Goal: Transaction & Acquisition: Purchase product/service

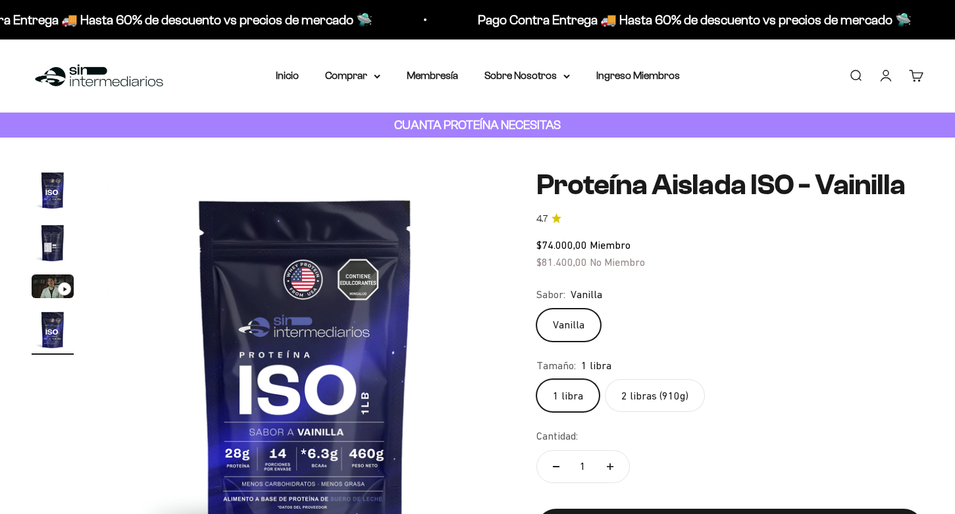
click at [655, 392] on label "2 libras (910g)" at bounding box center [655, 395] width 100 height 33
click at [537, 379] on input "2 libras (910g)" at bounding box center [536, 379] width 1 height 1
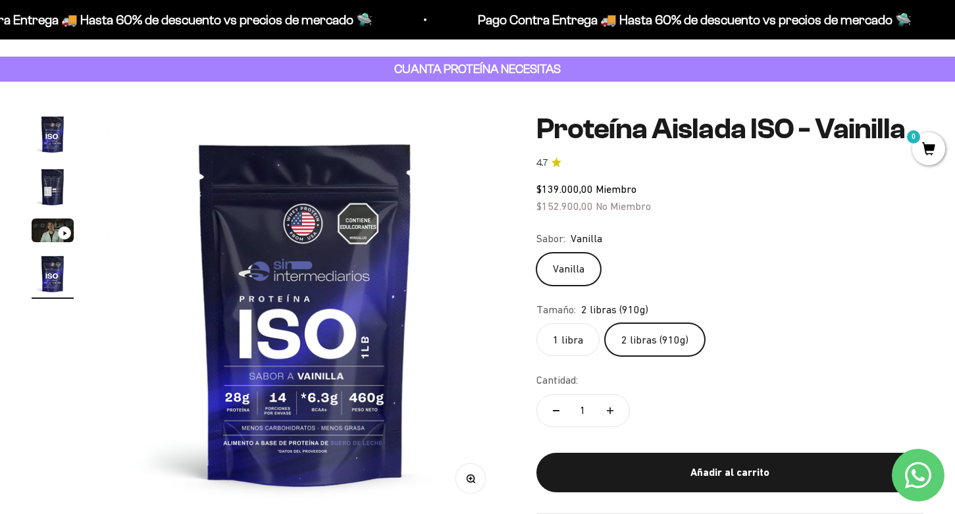
scroll to position [60, 0]
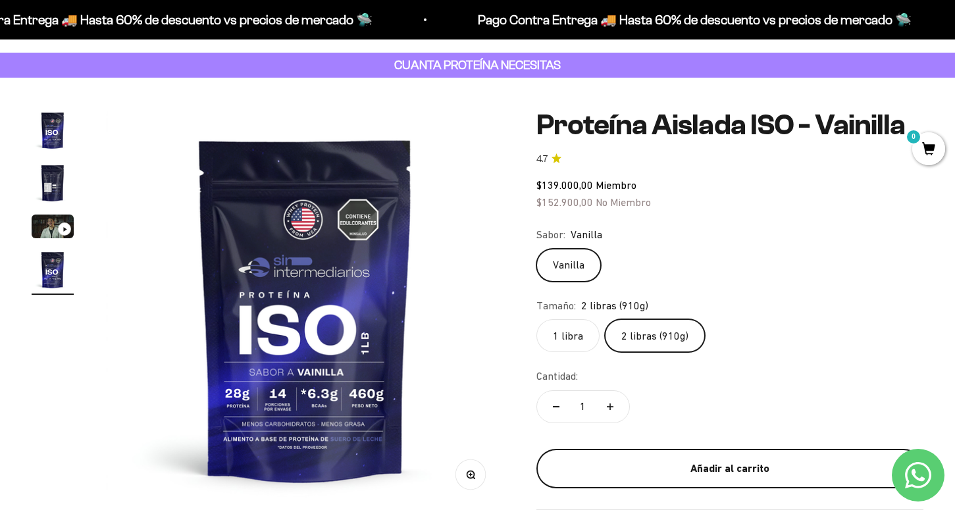
click at [724, 464] on div "Añadir al carrito" at bounding box center [730, 468] width 334 height 17
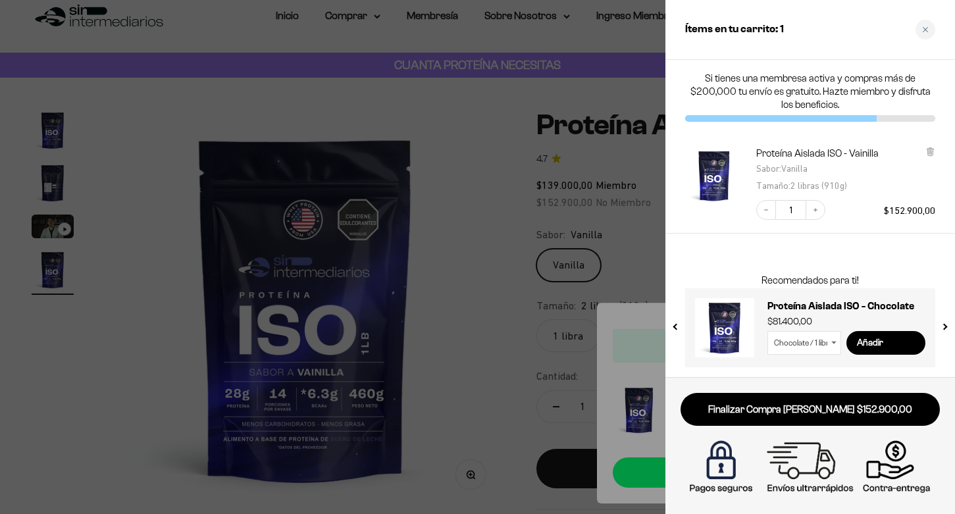
click at [502, 309] on div at bounding box center [477, 257] width 955 height 514
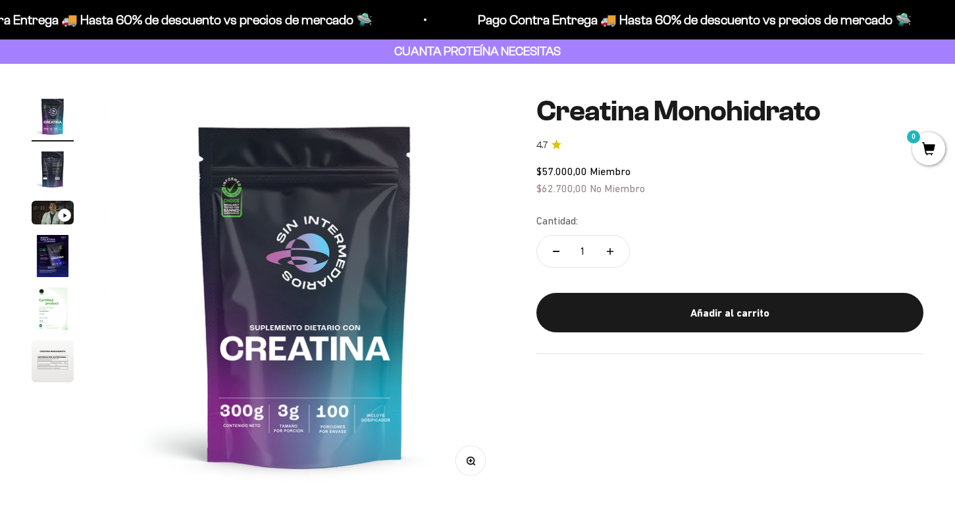
scroll to position [76, 0]
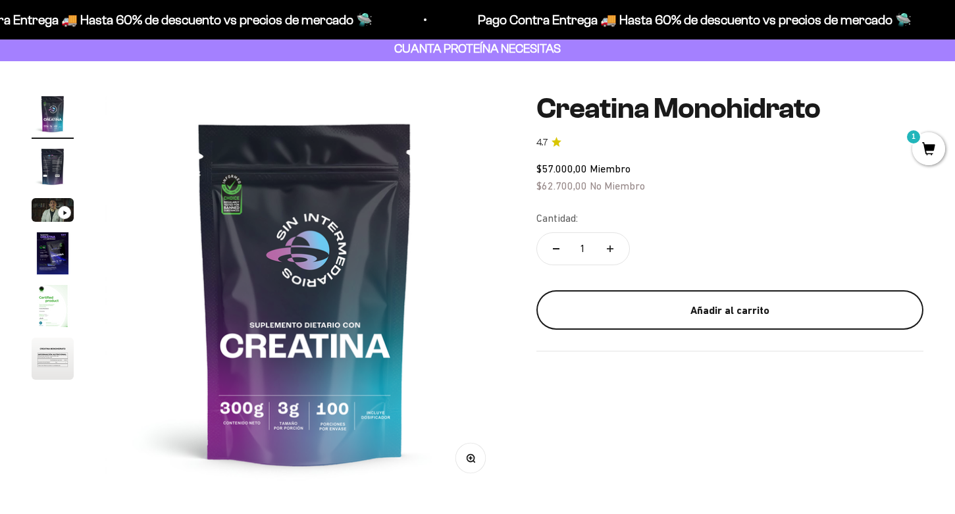
click at [712, 318] on div "Añadir al carrito" at bounding box center [730, 310] width 334 height 17
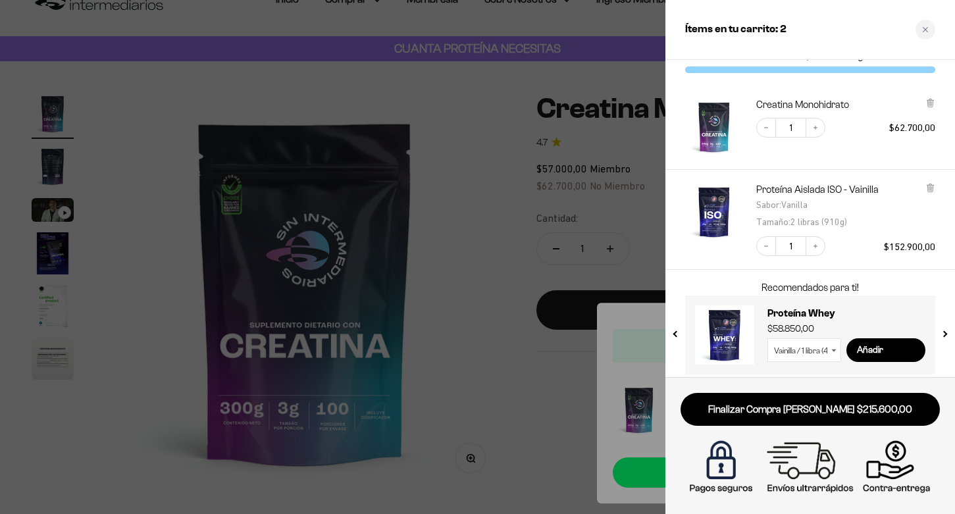
scroll to position [30, 0]
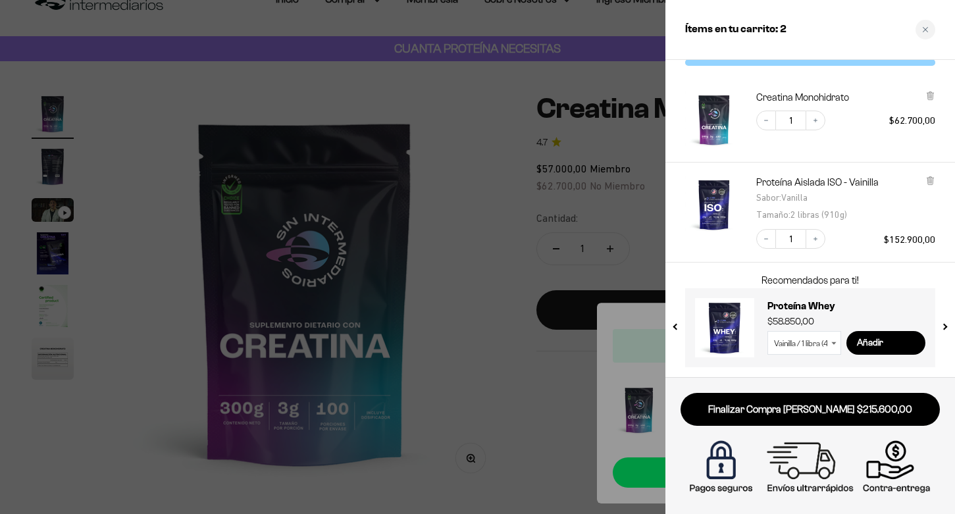
click at [506, 373] on div at bounding box center [477, 257] width 955 height 514
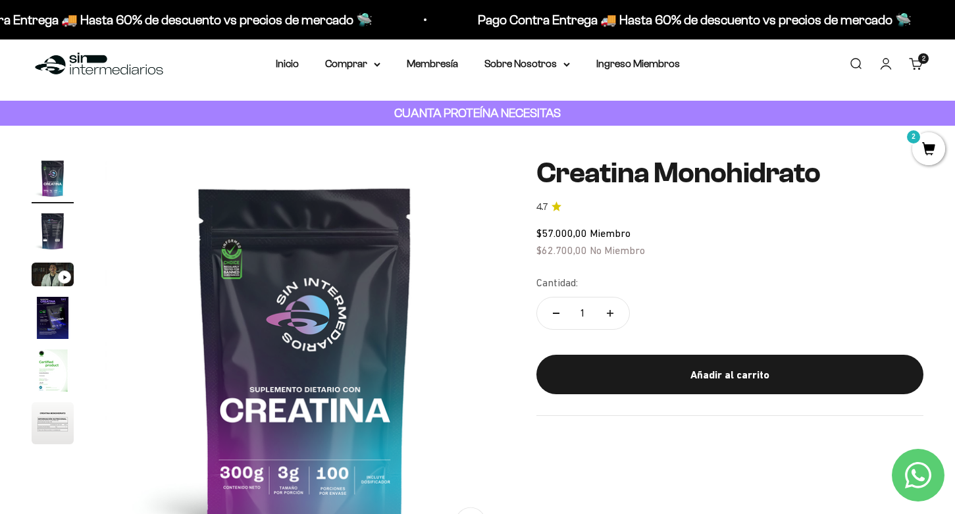
scroll to position [0, 0]
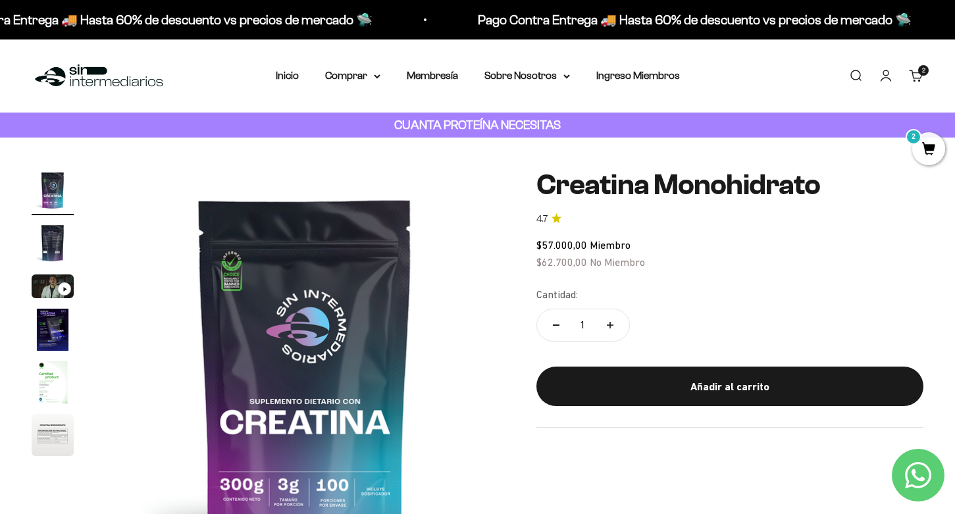
click at [860, 82] on link "Buscar" at bounding box center [856, 75] width 14 height 14
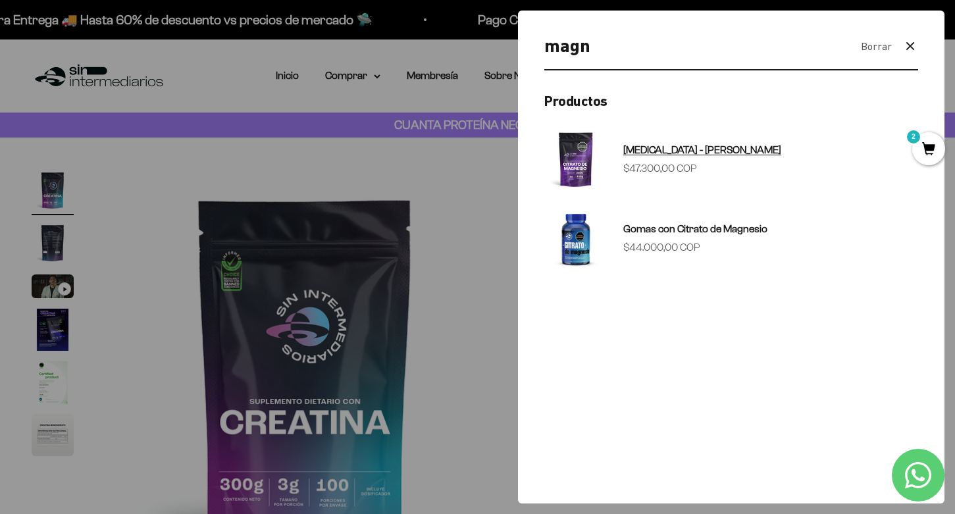
type input "magn"
click at [689, 161] on sale-price "Precio de oferta $47.300,00 COP" at bounding box center [660, 168] width 74 height 17
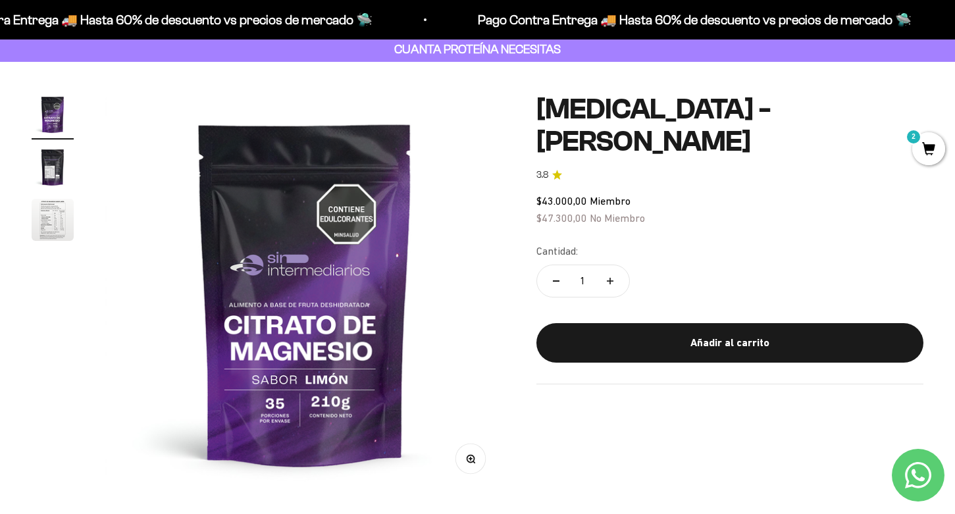
scroll to position [77, 0]
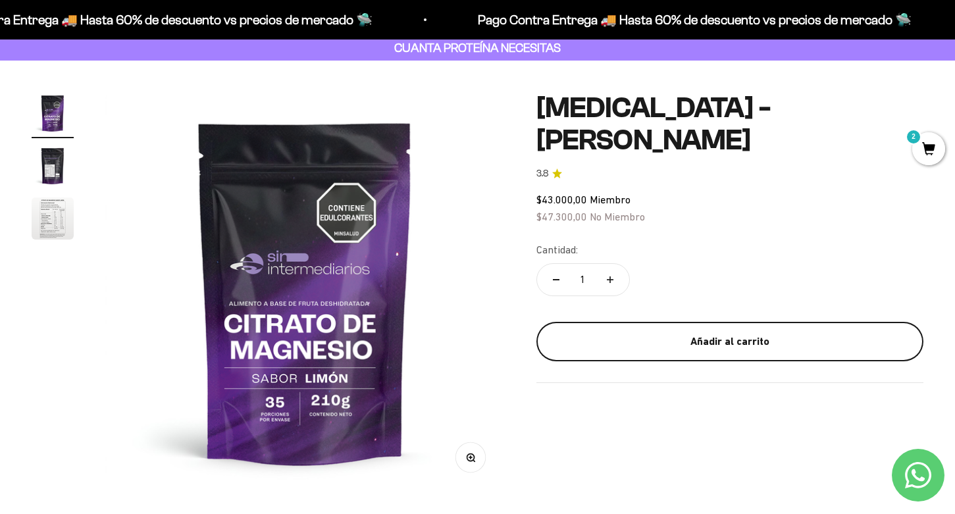
click at [703, 344] on div "Añadir al carrito" at bounding box center [730, 341] width 334 height 17
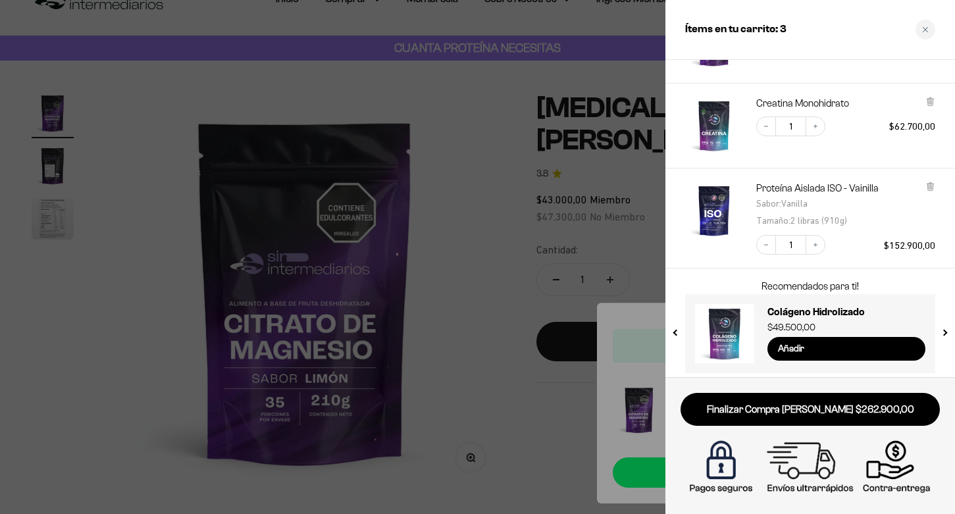
scroll to position [114, 0]
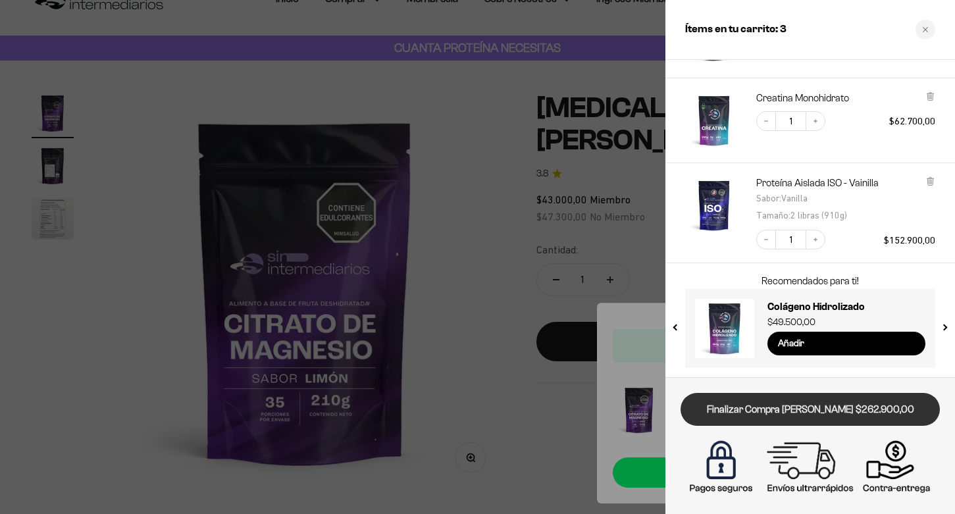
click at [856, 413] on link "Finalizar Compra Segura $262.900,00" at bounding box center [810, 410] width 259 height 34
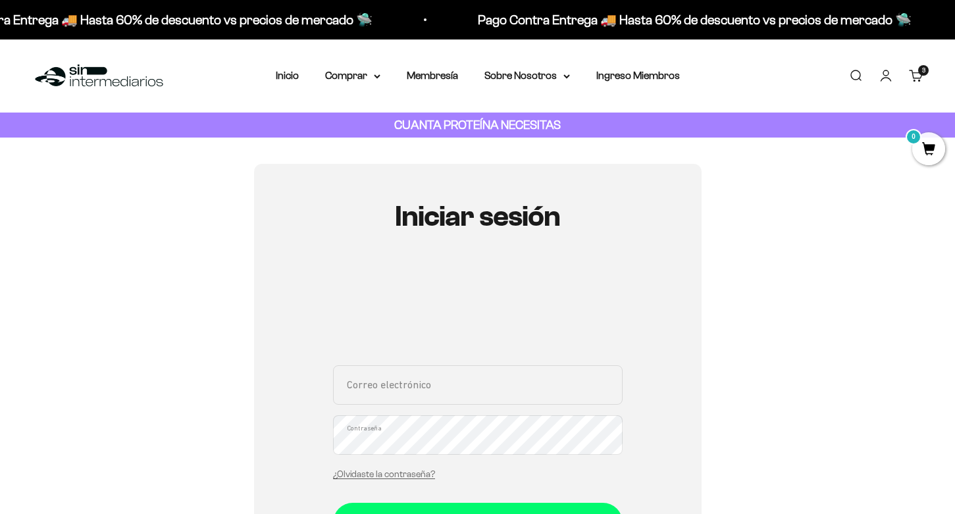
click at [399, 382] on input "Correo electrónico" at bounding box center [478, 384] width 290 height 39
type input "calderonmary250@gmail.com"
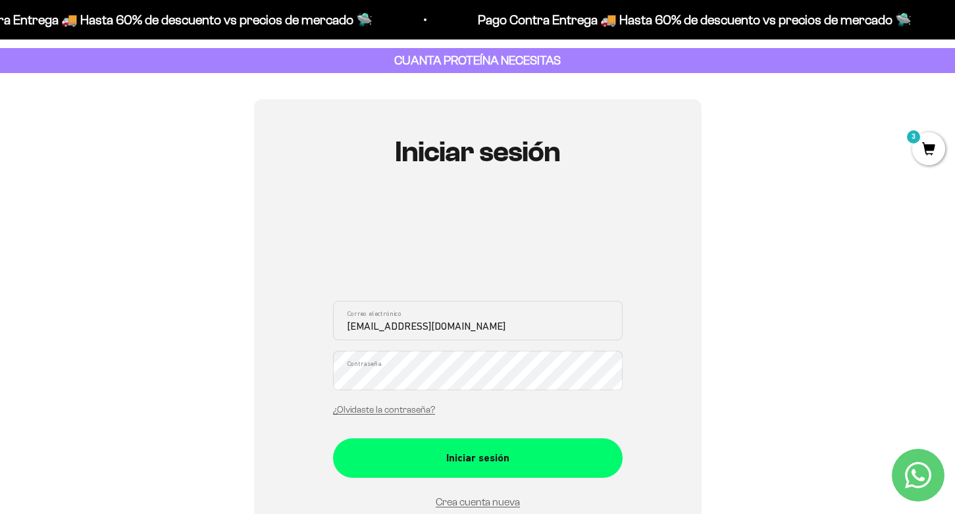
scroll to position [71, 0]
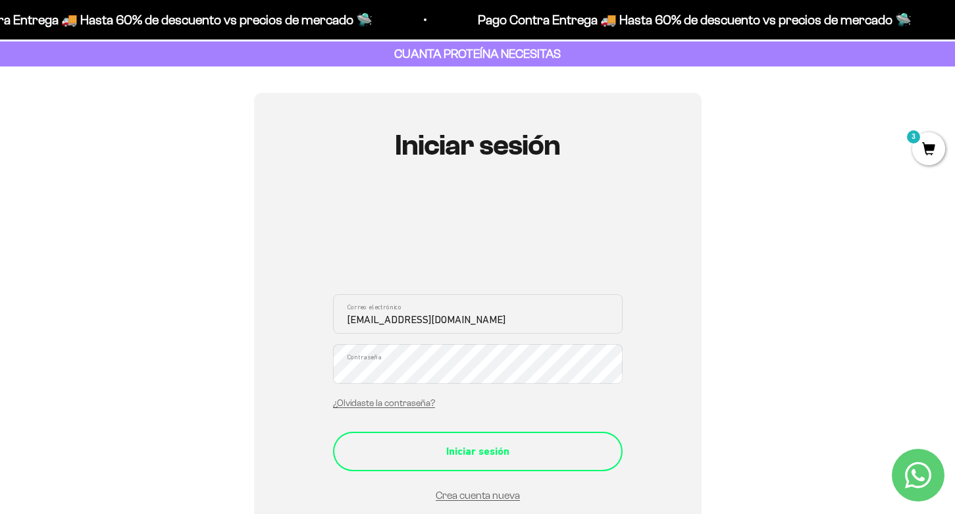
click at [434, 454] on div "Iniciar sesión" at bounding box center [477, 451] width 237 height 17
